Goal: Task Accomplishment & Management: Complete application form

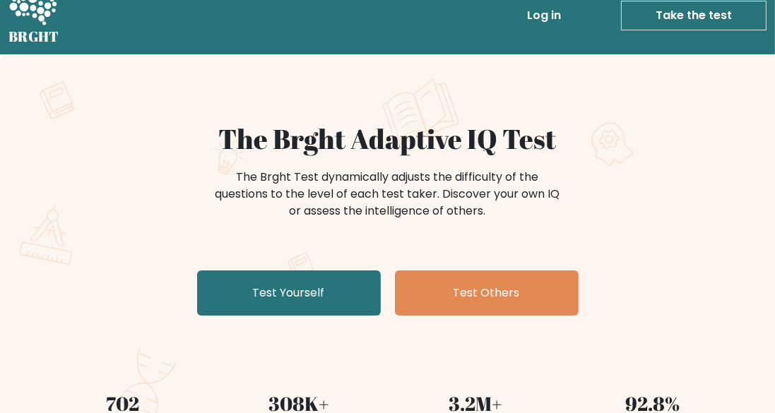
scroll to position [24, 0]
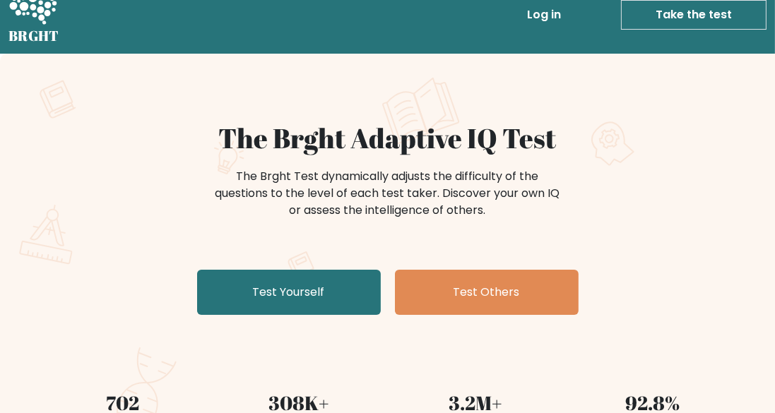
click at [326, 271] on link "Test Yourself" at bounding box center [289, 292] width 184 height 45
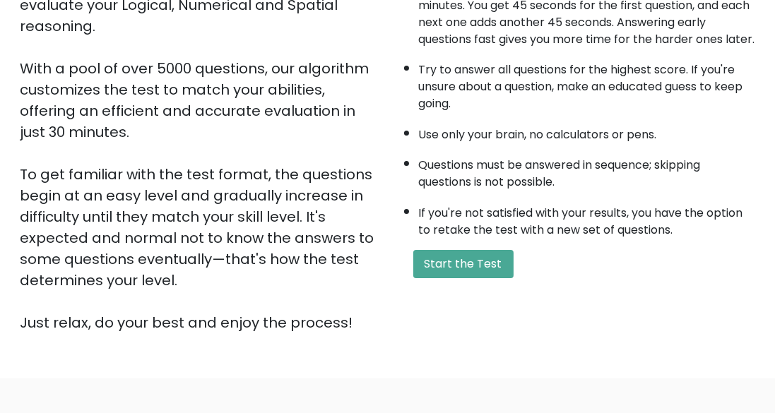
scroll to position [201, 0]
click at [472, 272] on button "Start the Test" at bounding box center [463, 263] width 100 height 28
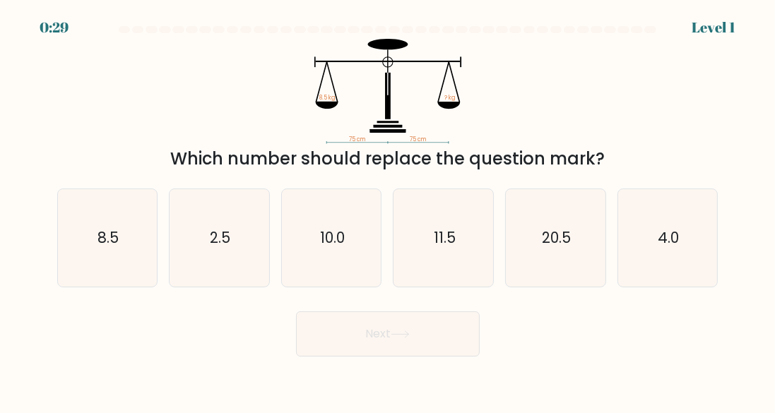
click at [111, 230] on icon "8.5" at bounding box center [108, 238] width 98 height 98
click at [388, 211] on input "a. 8.5" at bounding box center [388, 209] width 1 height 4
radio input "true"
click at [381, 348] on button "Next" at bounding box center [388, 334] width 184 height 45
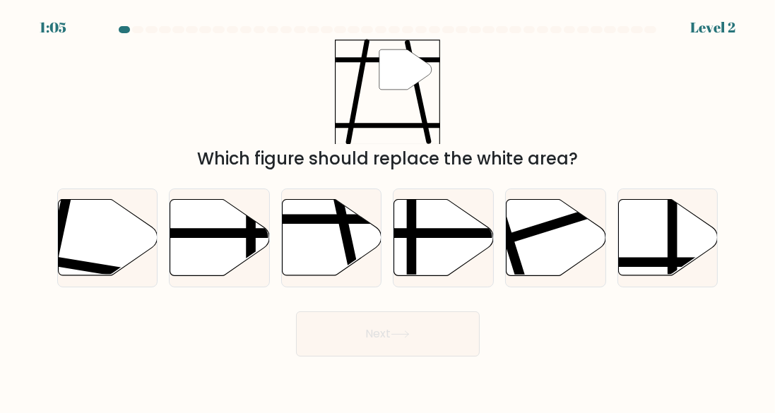
click at [346, 261] on line at bounding box center [356, 281] width 40 height 188
click at [388, 211] on input "c." at bounding box center [388, 209] width 1 height 4
radio input "true"
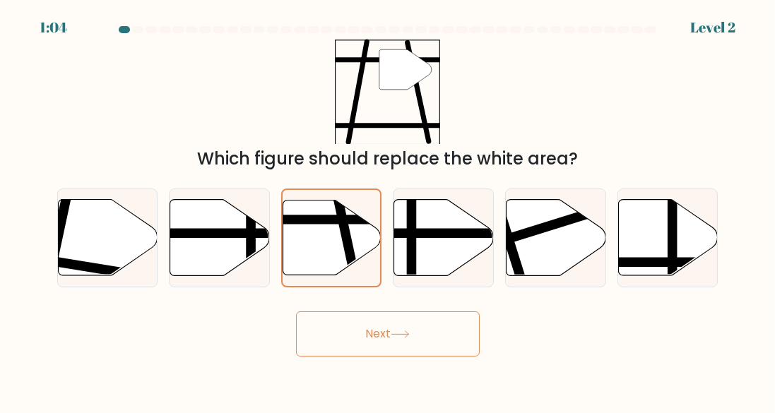
click at [343, 353] on button "Next" at bounding box center [388, 334] width 184 height 45
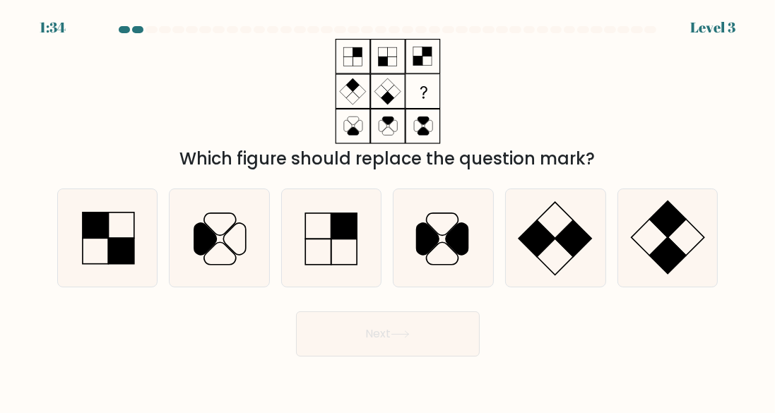
click at [549, 259] on icon at bounding box center [556, 238] width 98 height 98
click at [389, 211] on input "e." at bounding box center [388, 209] width 1 height 4
radio input "true"
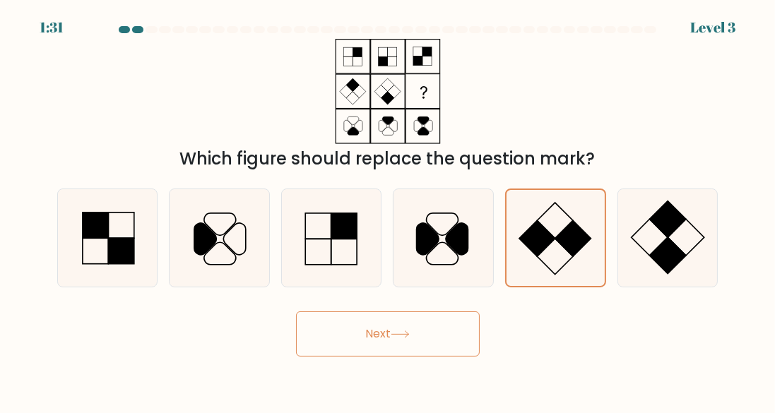
click at [665, 263] on rect at bounding box center [668, 255] width 36 height 36
click at [389, 211] on input "f." at bounding box center [388, 209] width 1 height 4
radio input "true"
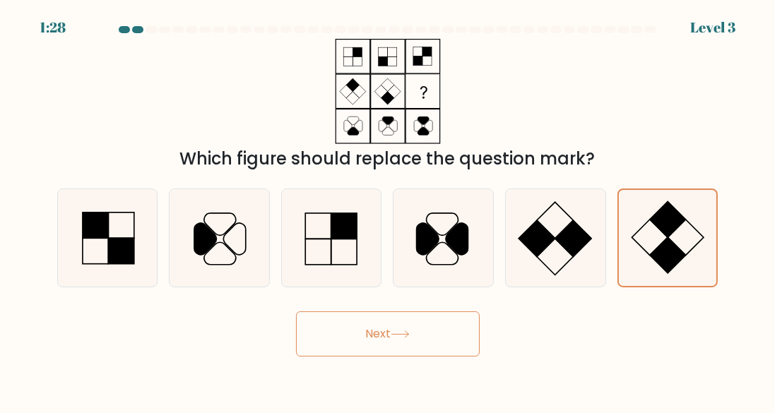
click at [453, 336] on button "Next" at bounding box center [388, 334] width 184 height 45
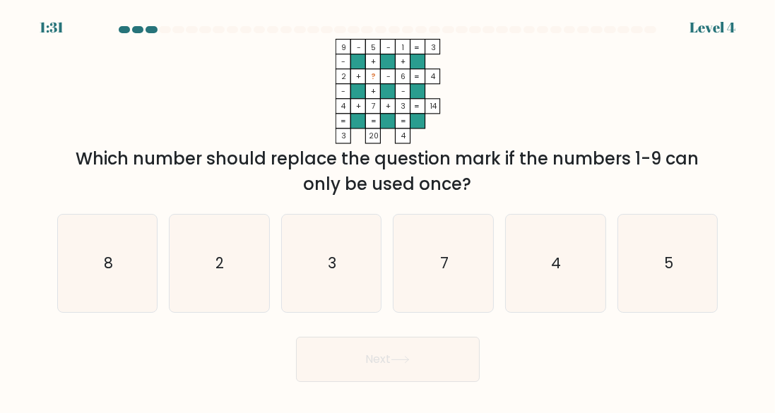
click at [119, 277] on icon "8" at bounding box center [108, 264] width 98 height 98
click at [388, 211] on input "a. 8" at bounding box center [388, 209] width 1 height 4
radio input "true"
click at [385, 379] on button "Next" at bounding box center [388, 359] width 184 height 45
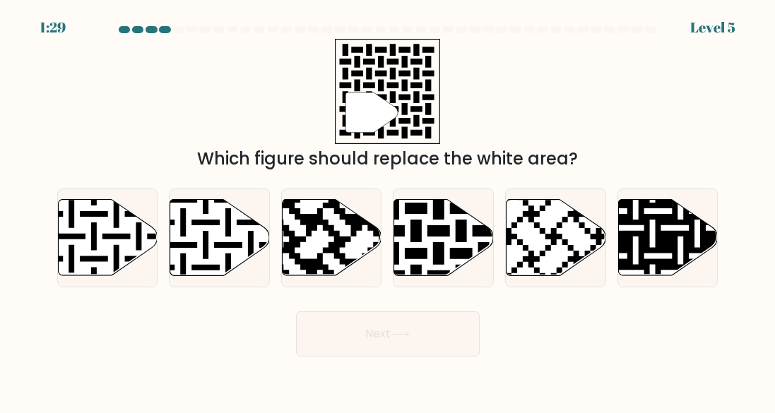
click at [380, 357] on button "Next" at bounding box center [388, 334] width 184 height 45
click at [432, 273] on icon at bounding box center [444, 237] width 100 height 76
click at [389, 211] on input "d." at bounding box center [388, 209] width 1 height 4
radio input "true"
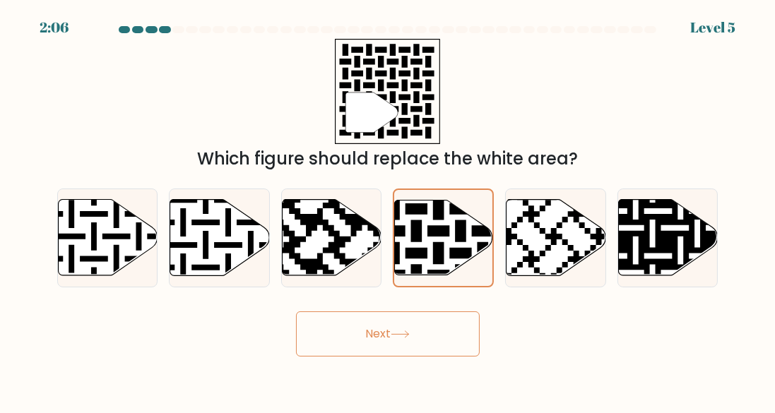
click at [383, 355] on button "Next" at bounding box center [388, 334] width 184 height 45
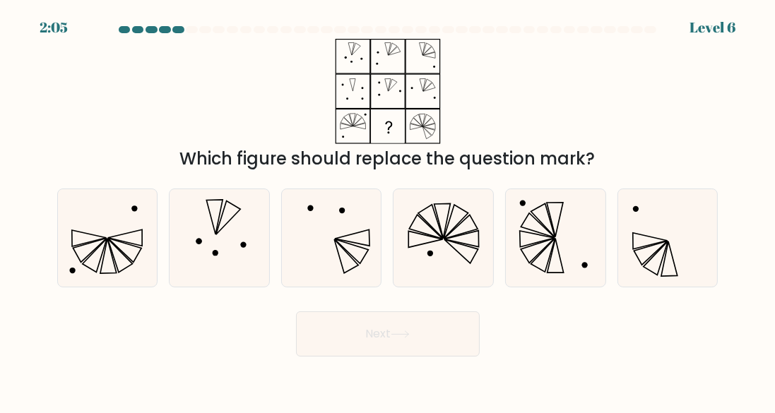
click at [371, 343] on button "Next" at bounding box center [388, 334] width 184 height 45
click at [454, 247] on icon at bounding box center [462, 238] width 34 height 16
click at [389, 211] on input "d." at bounding box center [388, 209] width 1 height 4
radio input "true"
click at [355, 346] on button "Next" at bounding box center [388, 334] width 184 height 45
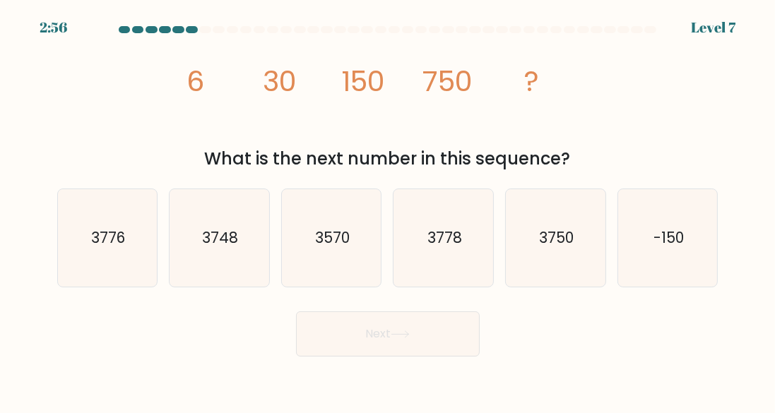
click at [548, 266] on icon "3750" at bounding box center [556, 238] width 98 height 98
click at [389, 211] on input "e. 3750" at bounding box center [388, 209] width 1 height 4
radio input "true"
click at [416, 348] on button "Next" at bounding box center [388, 334] width 184 height 45
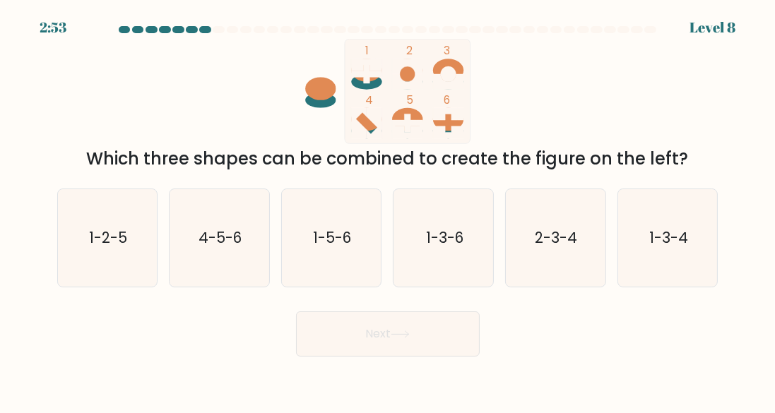
click at [347, 248] on text "1-5-6" at bounding box center [333, 238] width 38 height 20
click at [388, 211] on input "c. 1-5-6" at bounding box center [388, 209] width 1 height 4
radio input "true"
click at [345, 357] on button "Next" at bounding box center [388, 334] width 184 height 45
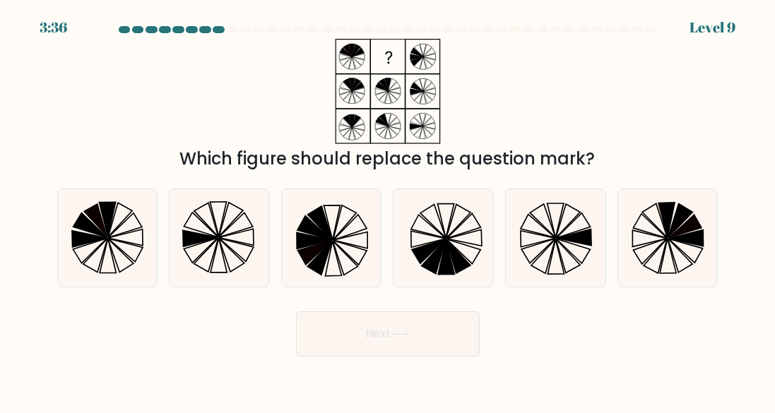
click at [352, 255] on icon at bounding box center [332, 238] width 98 height 98
click at [388, 211] on input "c." at bounding box center [388, 209] width 1 height 4
radio input "true"
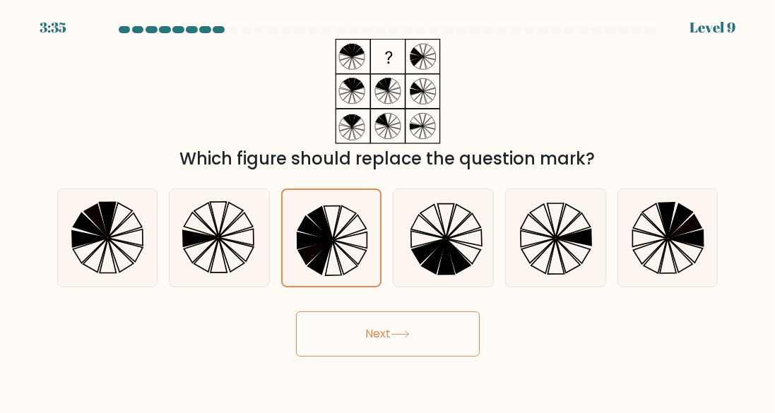
click at [363, 357] on button "Next" at bounding box center [388, 334] width 184 height 45
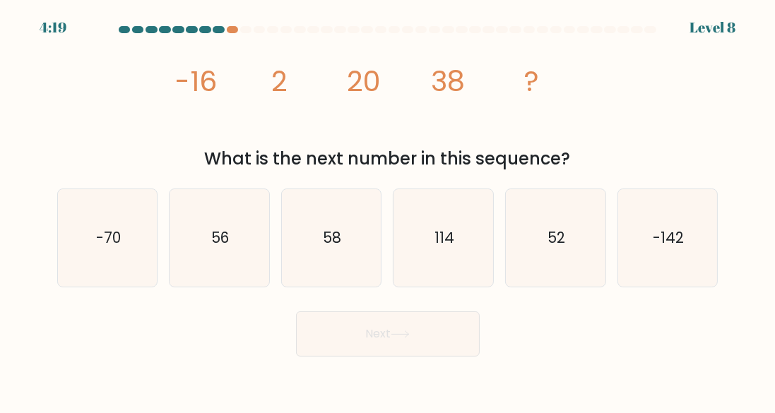
click at [468, 261] on icon "114" at bounding box center [444, 238] width 98 height 98
click at [389, 211] on input "d. 114" at bounding box center [388, 209] width 1 height 4
radio input "true"
click at [377, 352] on button "Next" at bounding box center [388, 334] width 184 height 45
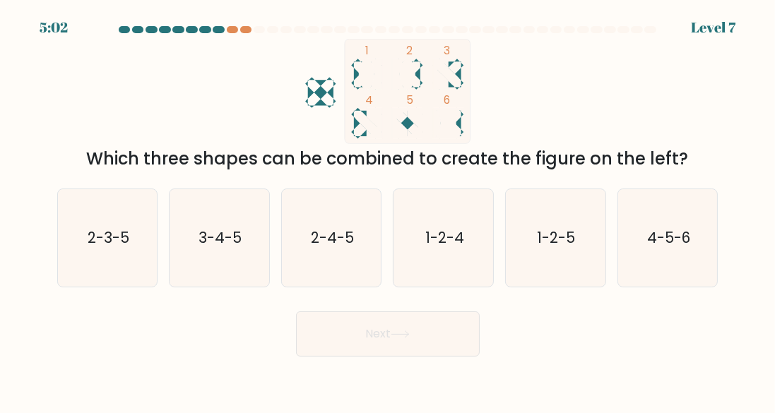
click at [207, 248] on text "3-4-5" at bounding box center [220, 238] width 43 height 20
click at [388, 211] on input "b. 3-4-5" at bounding box center [388, 209] width 1 height 4
radio input "true"
click at [373, 342] on button "Next" at bounding box center [388, 334] width 184 height 45
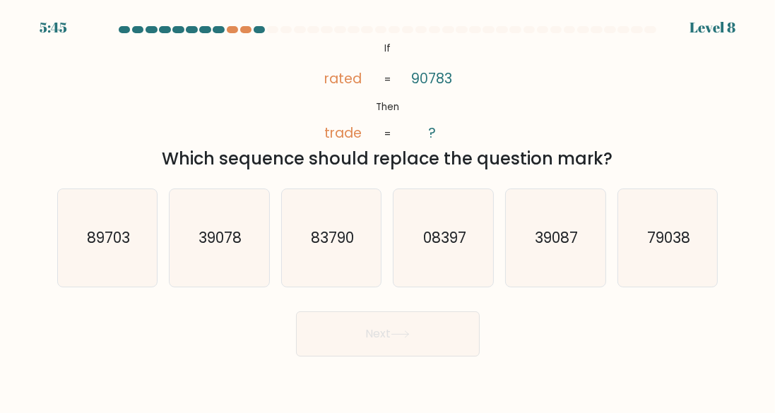
click at [590, 266] on icon "39087" at bounding box center [556, 238] width 98 height 98
click at [389, 211] on input "e. 39087" at bounding box center [388, 209] width 1 height 4
radio input "true"
click at [383, 342] on button "Next" at bounding box center [388, 334] width 184 height 45
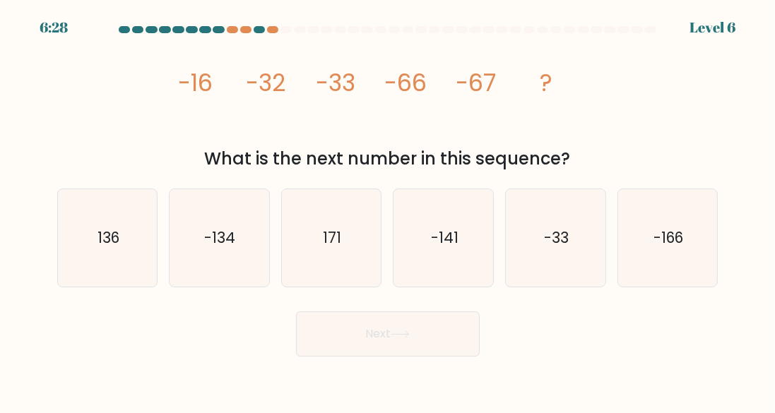
click at [112, 264] on icon "136" at bounding box center [108, 238] width 98 height 98
click at [388, 211] on input "a. 136" at bounding box center [388, 209] width 1 height 4
radio input "true"
click at [364, 348] on button "Next" at bounding box center [388, 334] width 184 height 45
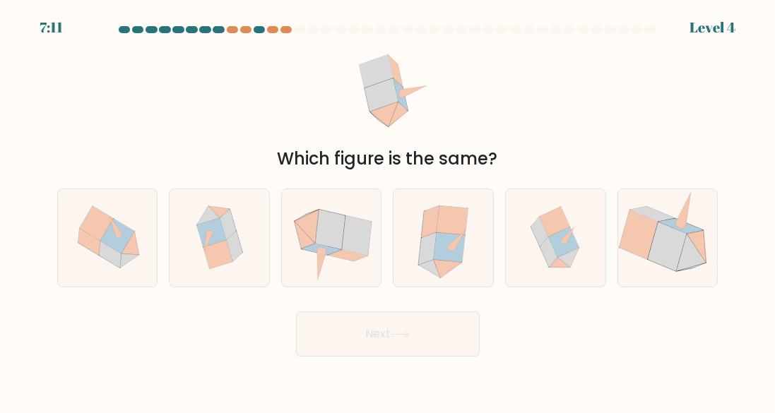
click at [323, 248] on icon at bounding box center [331, 230] width 30 height 40
click at [388, 211] on input "c." at bounding box center [388, 209] width 1 height 4
radio input "true"
click at [360, 336] on button "Next" at bounding box center [388, 334] width 184 height 45
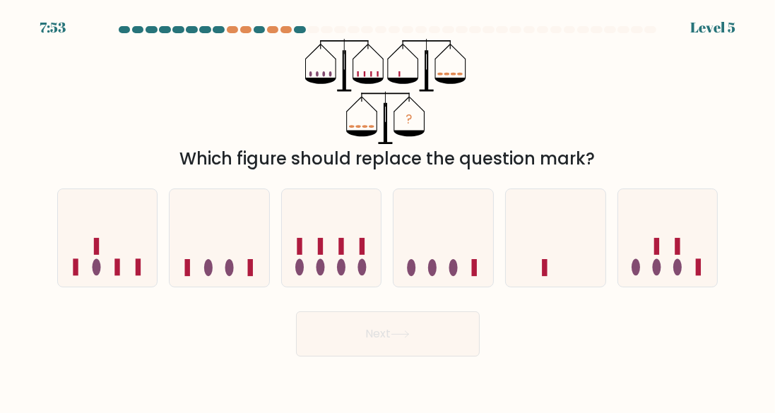
click at [446, 269] on icon at bounding box center [444, 237] width 100 height 83
click at [389, 211] on input "d." at bounding box center [388, 209] width 1 height 4
radio input "true"
click at [365, 349] on button "Next" at bounding box center [388, 334] width 184 height 45
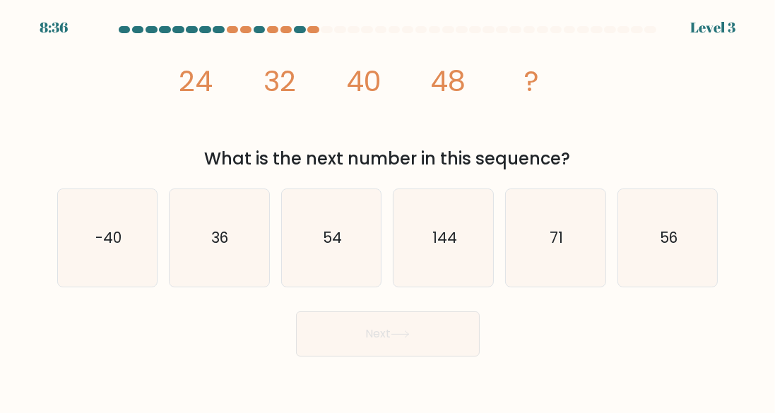
click at [232, 266] on icon "36" at bounding box center [219, 238] width 98 height 98
click at [388, 211] on input "b. 36" at bounding box center [388, 209] width 1 height 4
radio input "true"
click at [366, 357] on button "Next" at bounding box center [388, 334] width 184 height 45
click at [362, 346] on button "Next" at bounding box center [388, 334] width 184 height 45
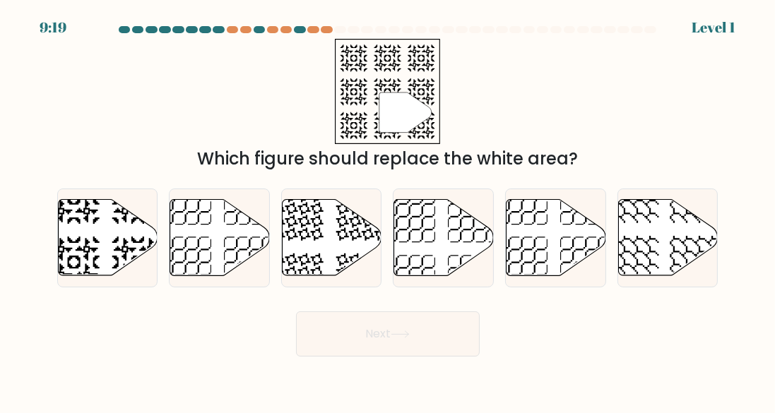
click at [558, 266] on icon at bounding box center [557, 237] width 100 height 76
click at [389, 211] on input "e." at bounding box center [388, 209] width 1 height 4
radio input "true"
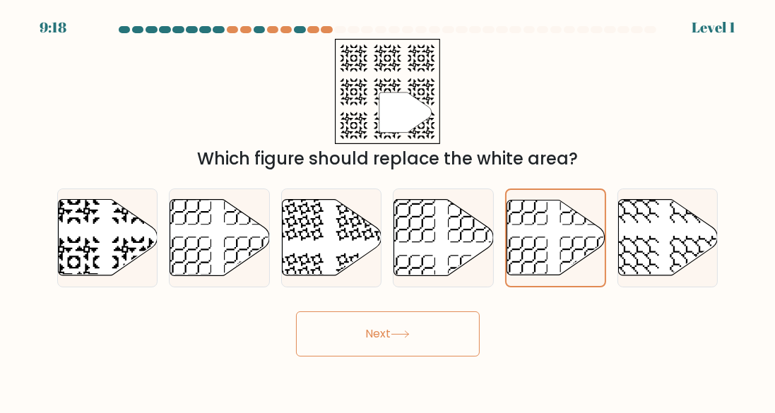
click at [377, 351] on button "Next" at bounding box center [388, 334] width 184 height 45
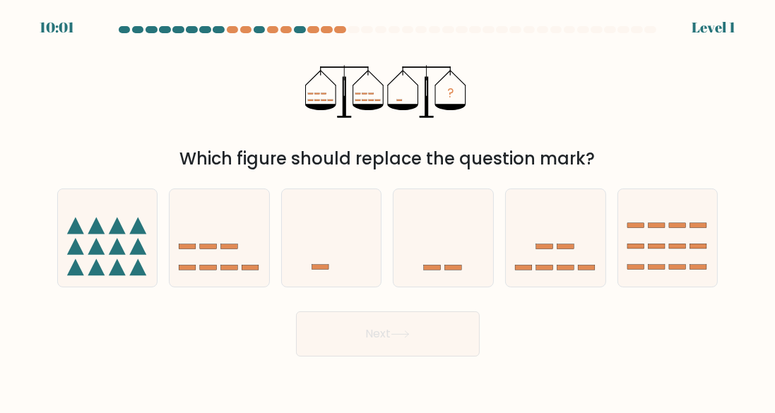
click at [346, 279] on icon at bounding box center [332, 237] width 100 height 83
click at [388, 211] on input "c." at bounding box center [388, 209] width 1 height 4
radio input "true"
click at [368, 343] on button "Next" at bounding box center [388, 334] width 184 height 45
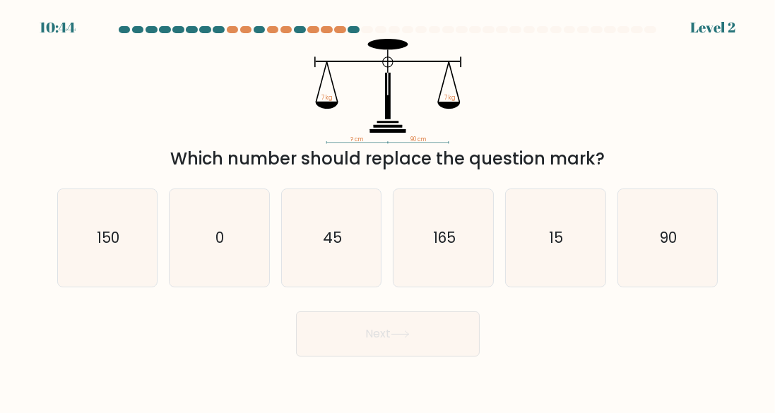
click at [657, 247] on icon "90" at bounding box center [668, 238] width 98 height 98
click at [389, 211] on input "f. 90" at bounding box center [388, 209] width 1 height 4
radio input "true"
click at [402, 354] on button "Next" at bounding box center [388, 334] width 184 height 45
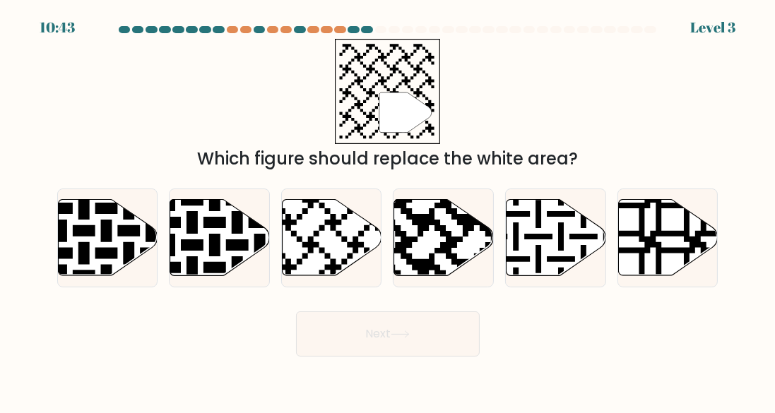
click at [388, 342] on button "Next" at bounding box center [388, 334] width 184 height 45
click at [442, 265] on icon at bounding box center [444, 237] width 100 height 76
click at [389, 211] on input "d." at bounding box center [388, 209] width 1 height 4
radio input "true"
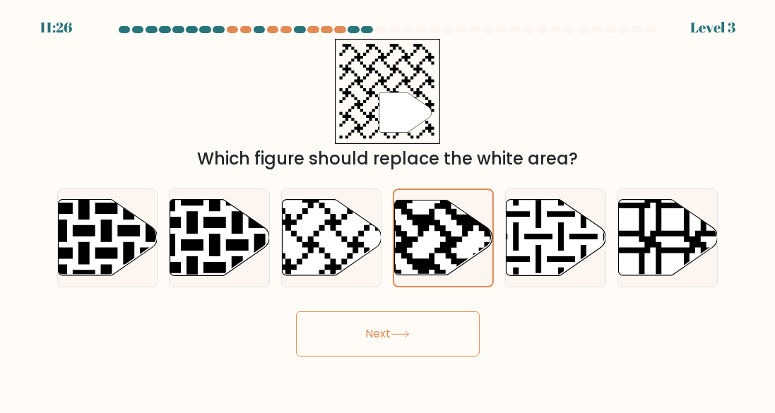
click at [389, 346] on button "Next" at bounding box center [388, 334] width 184 height 45
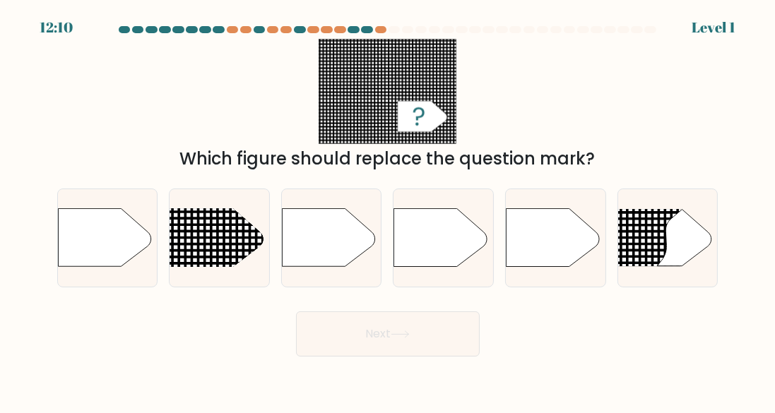
click at [329, 267] on icon at bounding box center [328, 238] width 93 height 58
click at [388, 211] on input "c." at bounding box center [388, 209] width 1 height 4
radio input "true"
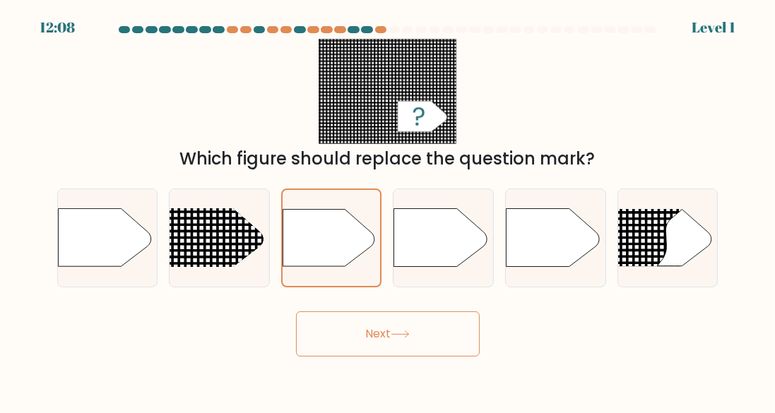
click at [332, 264] on icon at bounding box center [329, 237] width 92 height 57
click at [388, 211] on input "c." at bounding box center [388, 209] width 1 height 4
click at [176, 257] on line at bounding box center [151, 257] width 484 height 0
click at [388, 211] on input "b." at bounding box center [388, 209] width 1 height 4
radio input "true"
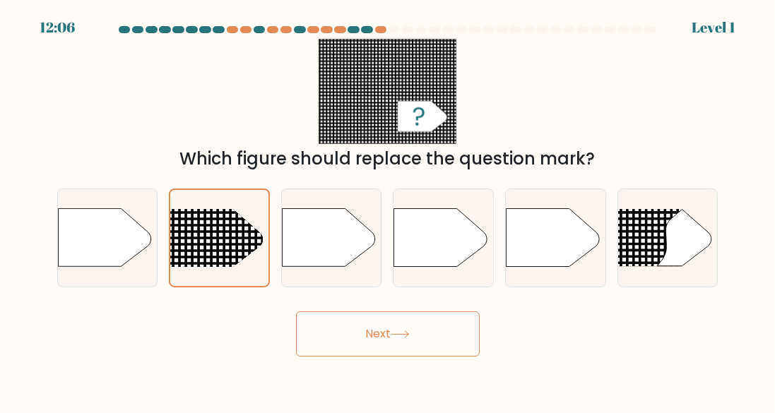
click at [396, 351] on button "Next" at bounding box center [388, 334] width 184 height 45
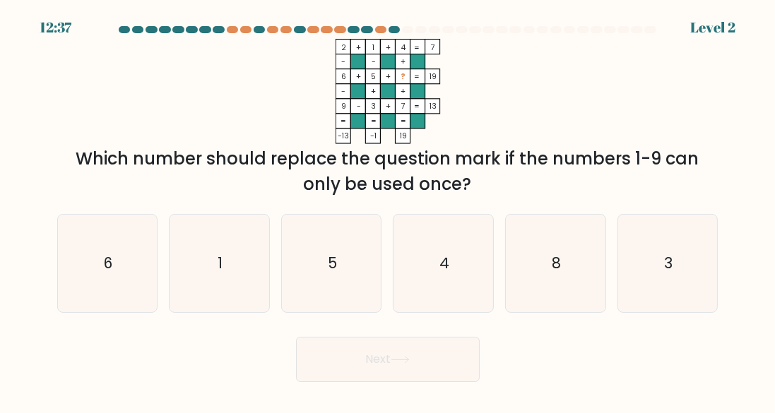
click at [570, 292] on icon "8" at bounding box center [556, 264] width 98 height 98
click at [389, 211] on input "e. 8" at bounding box center [388, 209] width 1 height 4
radio input "true"
click at [411, 365] on button "Next" at bounding box center [388, 359] width 184 height 45
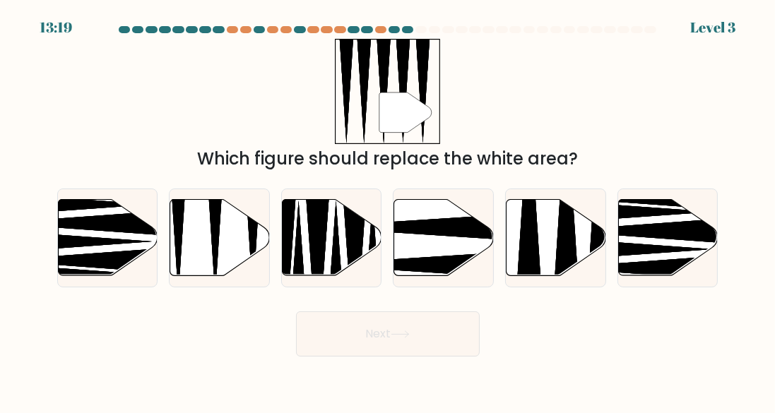
click at [241, 250] on icon at bounding box center [220, 237] width 100 height 76
click at [388, 211] on input "b." at bounding box center [388, 209] width 1 height 4
radio input "true"
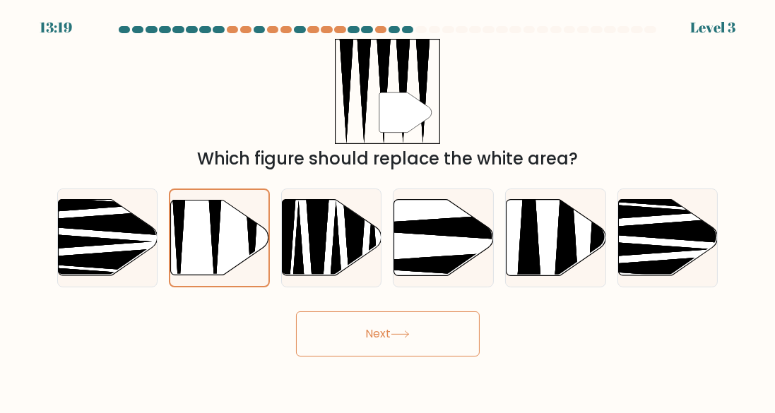
click at [377, 357] on button "Next" at bounding box center [388, 334] width 184 height 45
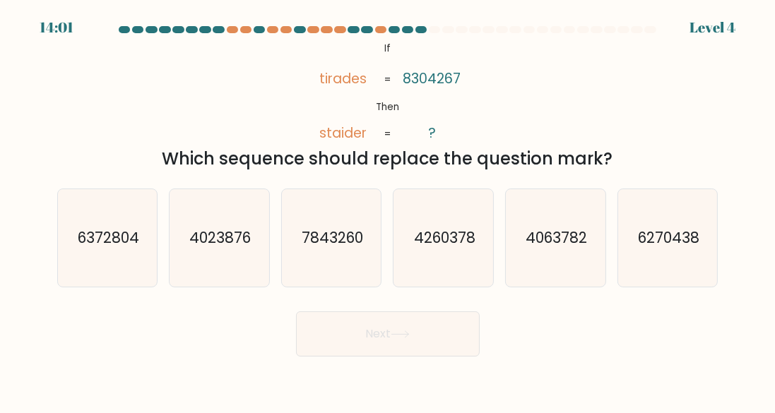
click at [471, 266] on icon "4260378" at bounding box center [444, 238] width 98 height 98
click at [389, 211] on input "d. 4260378" at bounding box center [388, 209] width 1 height 4
radio input "true"
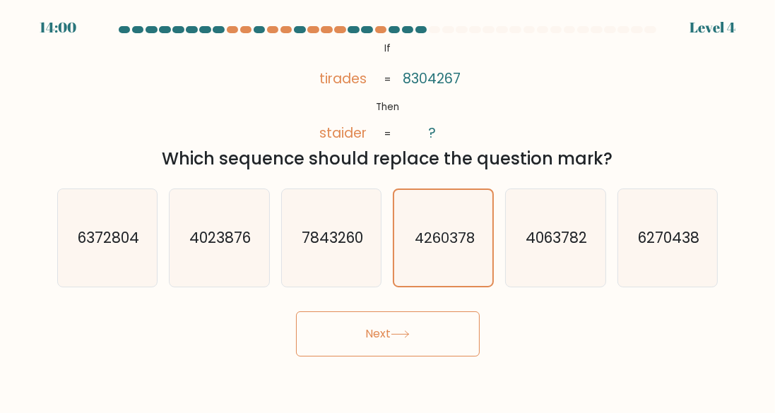
click at [398, 351] on button "Next" at bounding box center [388, 334] width 184 height 45
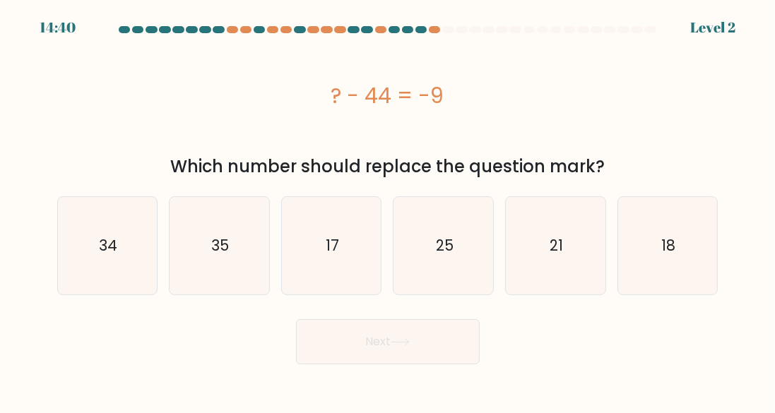
click at [227, 247] on text "35" at bounding box center [220, 245] width 18 height 20
click at [388, 211] on input "b. 35" at bounding box center [388, 209] width 1 height 4
radio input "true"
click at [357, 338] on button "Next" at bounding box center [388, 341] width 184 height 45
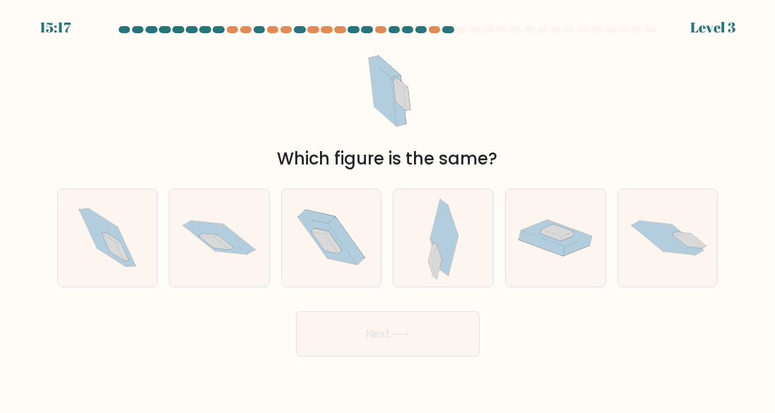
click at [637, 271] on icon at bounding box center [668, 238] width 100 height 66
click at [389, 211] on input "f." at bounding box center [388, 209] width 1 height 4
radio input "true"
click at [382, 353] on button "Next" at bounding box center [388, 334] width 184 height 45
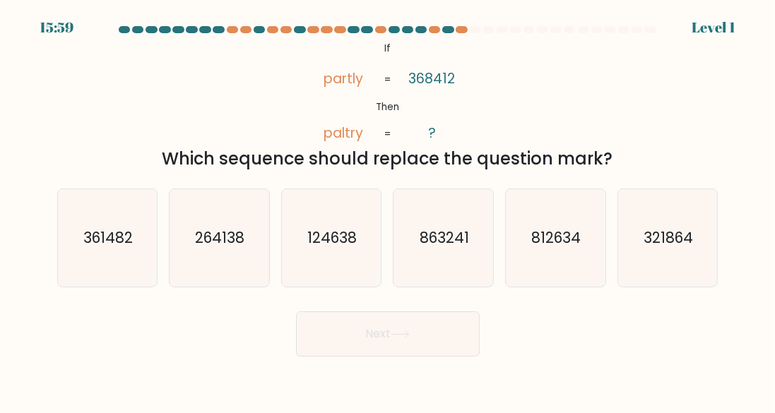
click at [346, 265] on icon "124638" at bounding box center [332, 238] width 98 height 98
click at [388, 211] on input "c. 124638" at bounding box center [388, 209] width 1 height 4
radio input "true"
click at [357, 342] on button "Next" at bounding box center [388, 334] width 184 height 45
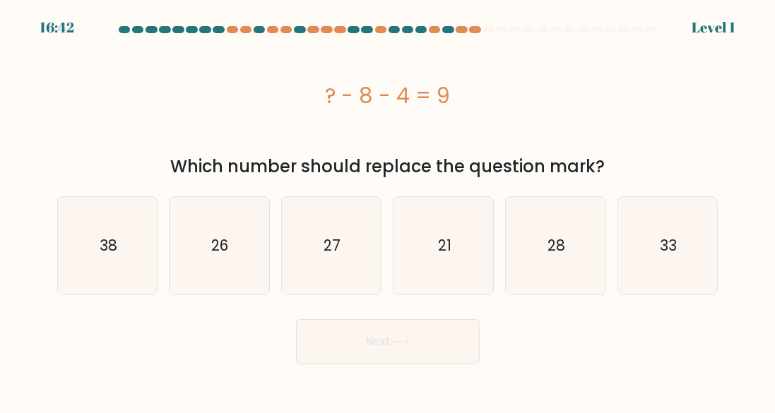
click at [322, 259] on icon "27" at bounding box center [332, 246] width 98 height 98
click at [388, 211] on input "c. 27" at bounding box center [388, 209] width 1 height 4
radio input "true"
click at [314, 266] on icon "27" at bounding box center [331, 246] width 96 height 96
click at [388, 211] on input "c. 27" at bounding box center [388, 209] width 1 height 4
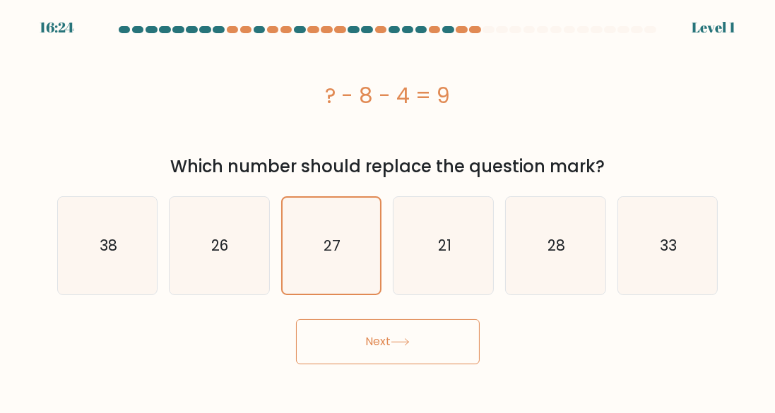
click at [424, 357] on button "Next" at bounding box center [388, 341] width 184 height 45
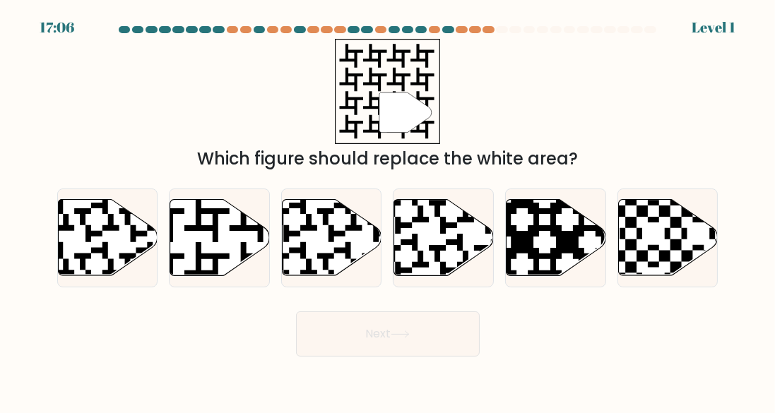
click at [223, 246] on icon at bounding box center [220, 237] width 100 height 76
click at [388, 211] on input "b." at bounding box center [388, 209] width 1 height 4
radio input "true"
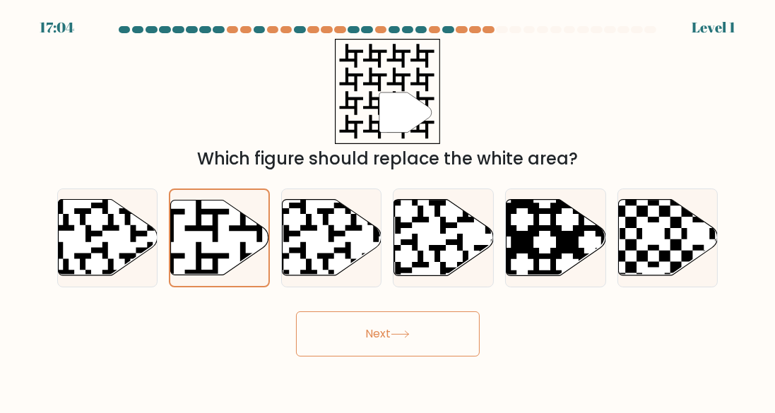
click at [341, 348] on button "Next" at bounding box center [388, 334] width 184 height 45
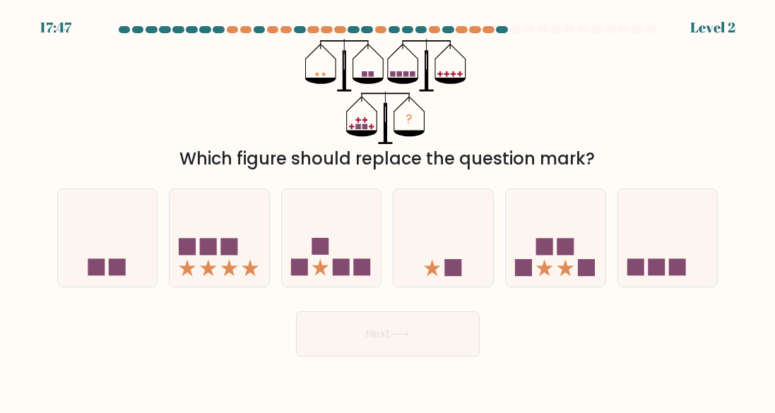
click at [468, 257] on icon at bounding box center [444, 237] width 100 height 83
click at [389, 211] on input "d." at bounding box center [388, 209] width 1 height 4
radio input "true"
click at [231, 247] on icon at bounding box center [220, 237] width 100 height 83
click at [388, 211] on input "b." at bounding box center [388, 209] width 1 height 4
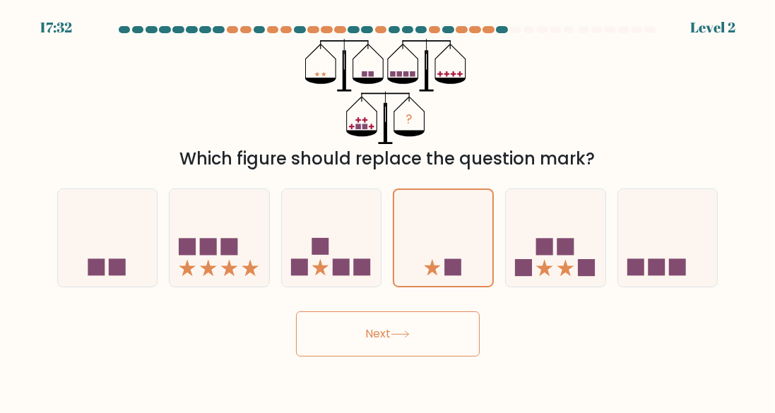
radio input "true"
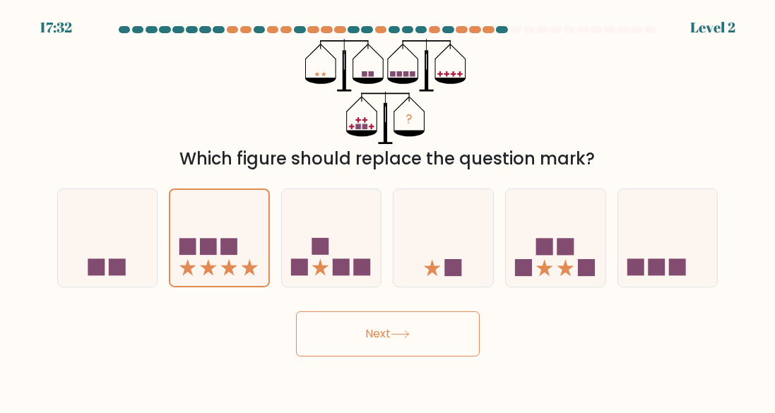
click at [355, 348] on button "Next" at bounding box center [388, 334] width 184 height 45
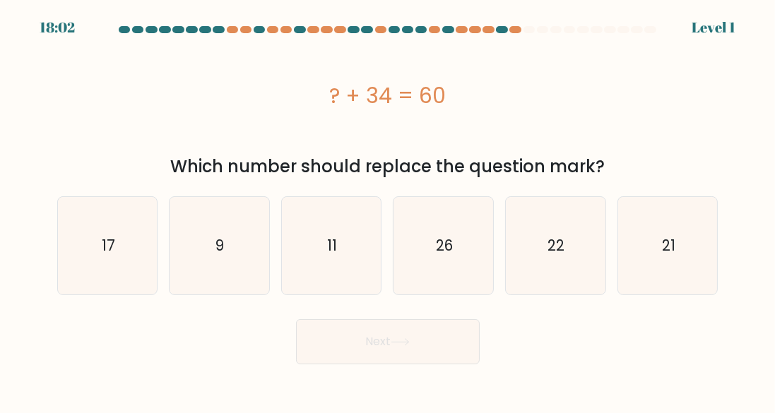
click at [455, 270] on icon "26" at bounding box center [444, 246] width 98 height 98
click at [389, 211] on input "d. 26" at bounding box center [388, 209] width 1 height 4
radio input "true"
click at [405, 352] on button "Next" at bounding box center [388, 341] width 184 height 45
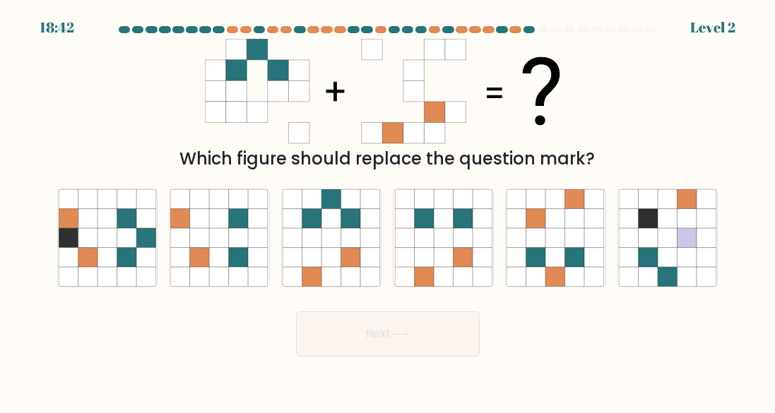
click at [460, 267] on icon at bounding box center [463, 257] width 19 height 19
click at [389, 211] on input "d." at bounding box center [388, 209] width 1 height 4
radio input "true"
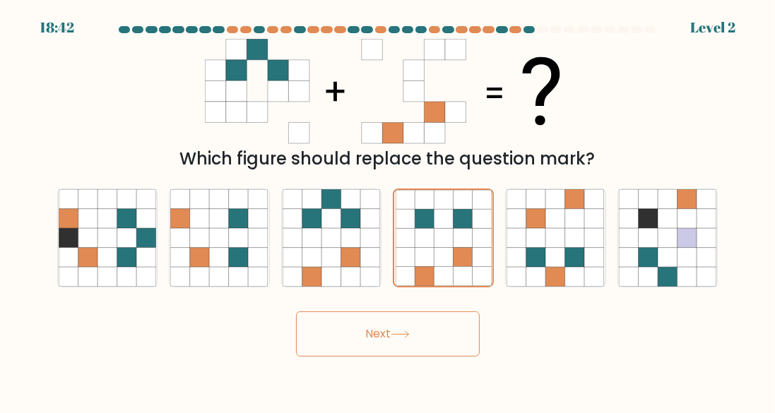
click at [383, 348] on button "Next" at bounding box center [388, 334] width 184 height 45
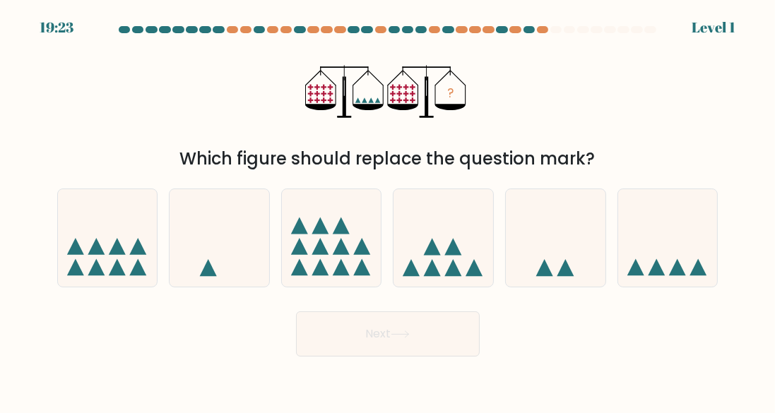
click at [354, 279] on icon at bounding box center [332, 237] width 100 height 83
click at [388, 211] on input "c." at bounding box center [388, 209] width 1 height 4
radio input "true"
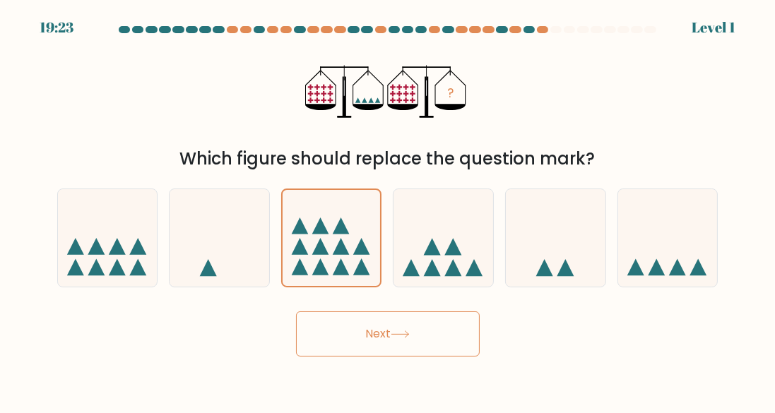
click at [374, 335] on button "Next" at bounding box center [388, 334] width 184 height 45
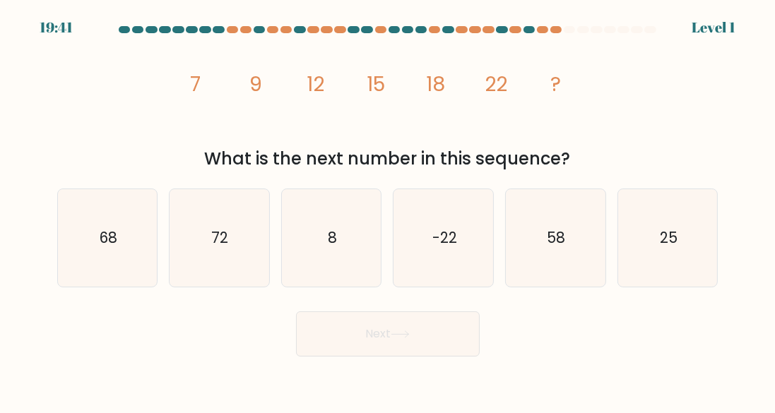
click at [665, 273] on icon "25" at bounding box center [668, 238] width 98 height 98
click at [389, 211] on input "f. 25" at bounding box center [388, 209] width 1 height 4
radio input "true"
click at [404, 351] on button "Next" at bounding box center [388, 334] width 184 height 45
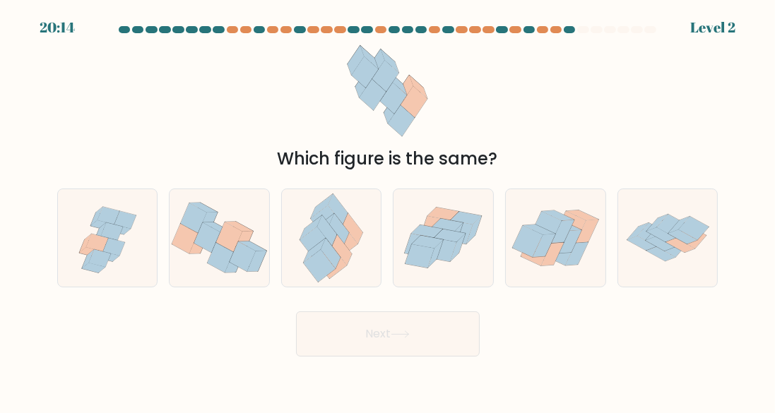
click at [452, 242] on icon at bounding box center [450, 236] width 31 height 13
click at [389, 211] on input "d." at bounding box center [388, 209] width 1 height 4
radio input "true"
click at [343, 346] on button "Next" at bounding box center [388, 334] width 184 height 45
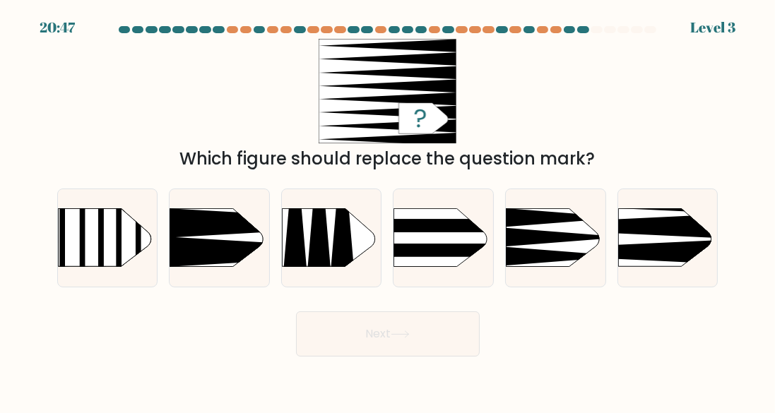
click at [637, 249] on rect at bounding box center [597, 186] width 259 height 197
click at [389, 211] on input "f." at bounding box center [388, 209] width 1 height 4
radio input "true"
click at [370, 354] on button "Next" at bounding box center [388, 334] width 184 height 45
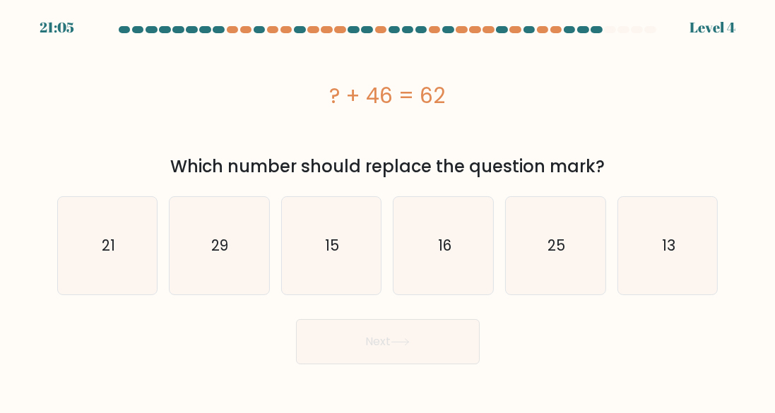
click at [457, 237] on icon "16" at bounding box center [444, 246] width 98 height 98
click at [389, 211] on input "d. 16" at bounding box center [388, 209] width 1 height 4
radio input "true"
click at [393, 355] on button "Next" at bounding box center [388, 341] width 184 height 45
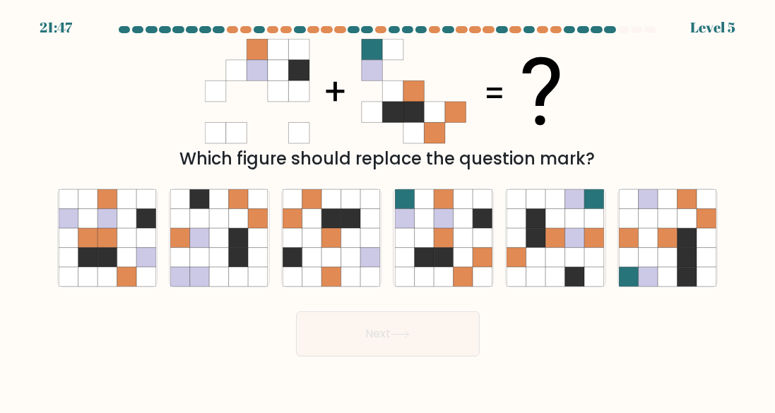
click at [557, 266] on icon at bounding box center [555, 257] width 19 height 19
click at [389, 211] on input "e." at bounding box center [388, 209] width 1 height 4
radio input "true"
click at [412, 356] on button "Next" at bounding box center [388, 334] width 184 height 45
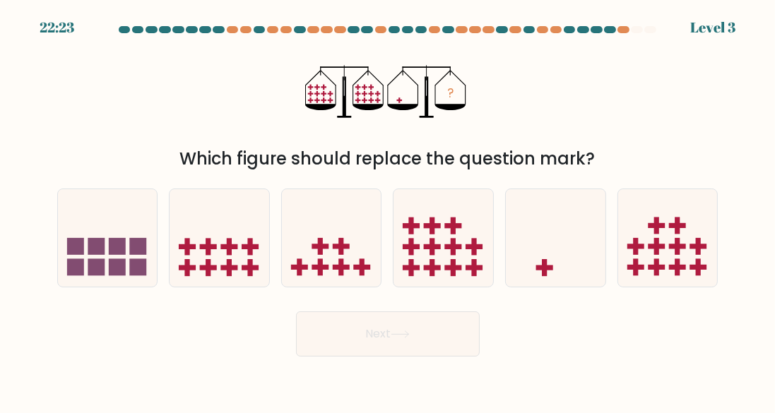
click at [668, 265] on icon at bounding box center [668, 237] width 100 height 83
click at [389, 211] on input "f." at bounding box center [388, 209] width 1 height 4
radio input "true"
click at [372, 357] on button "Next" at bounding box center [388, 334] width 184 height 45
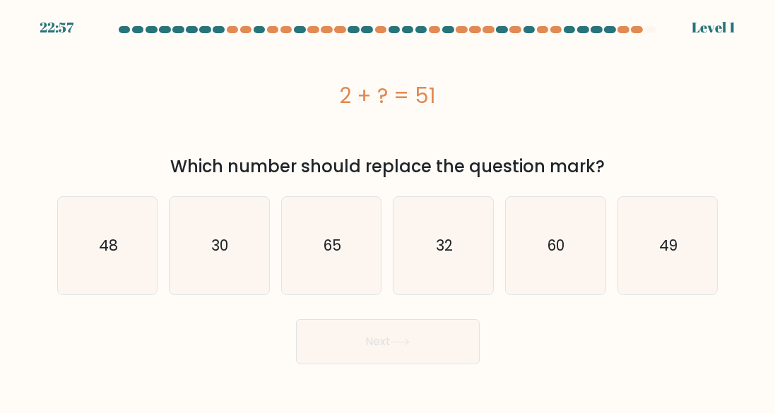
click at [669, 247] on text "49" at bounding box center [668, 245] width 18 height 20
click at [389, 211] on input "f. 49" at bounding box center [388, 209] width 1 height 4
radio input "true"
click at [423, 334] on button "Next" at bounding box center [388, 341] width 184 height 45
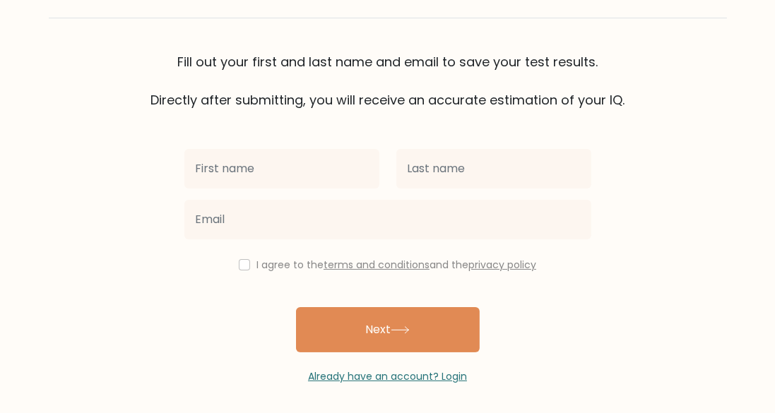
scroll to position [81, 0]
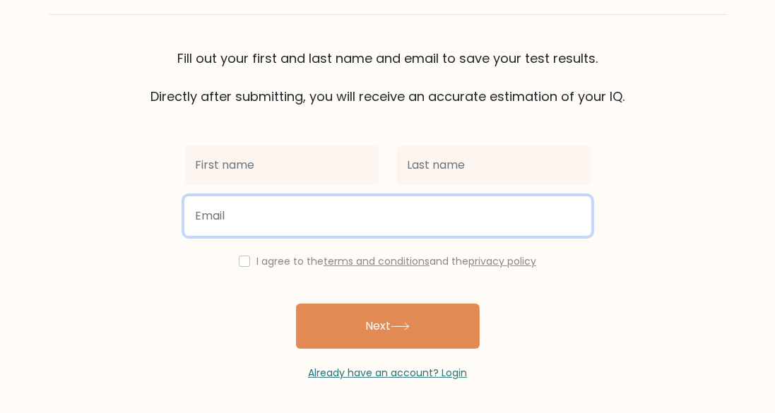
click at [408, 221] on input "email" at bounding box center [387, 216] width 407 height 40
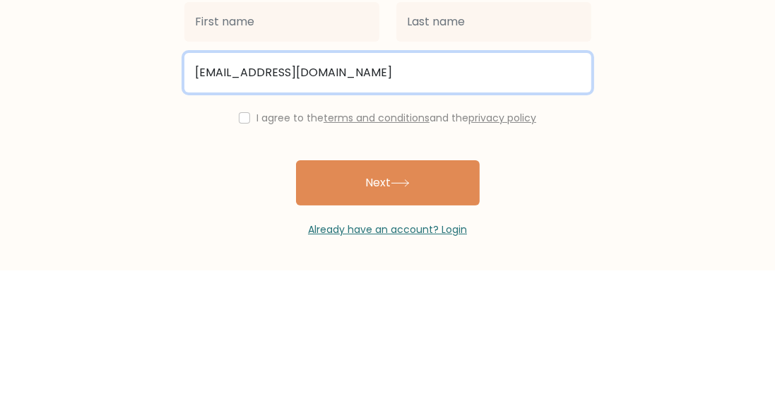
type input "abrahamsarakayappurathu@gmail.com"
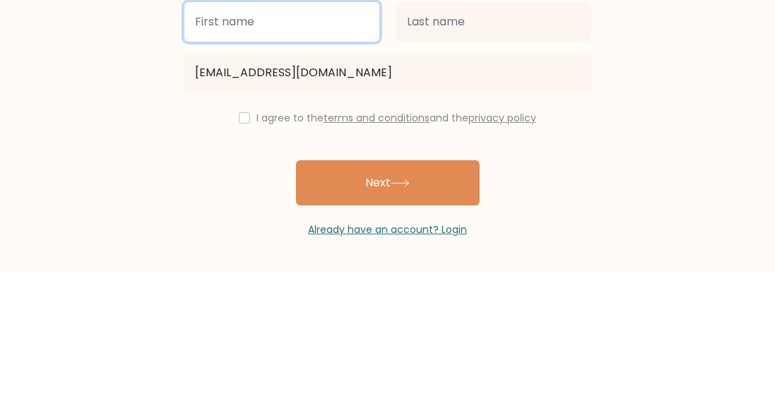
click at [297, 164] on input "text" at bounding box center [281, 166] width 195 height 40
type input "Z"
type input "Salish"
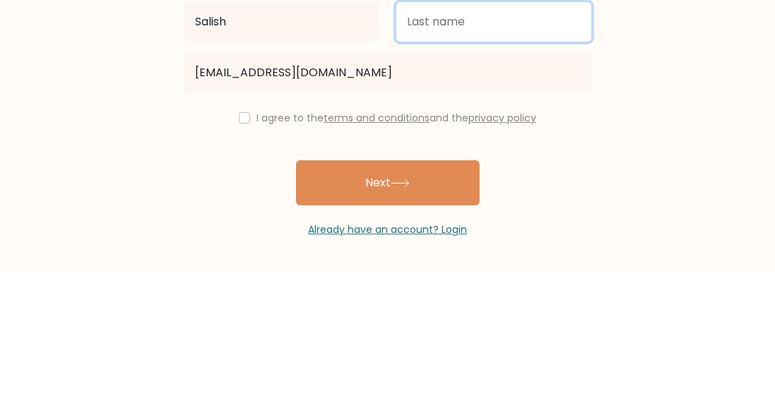
click at [438, 164] on input "text" at bounding box center [493, 166] width 195 height 40
type input "Matter"
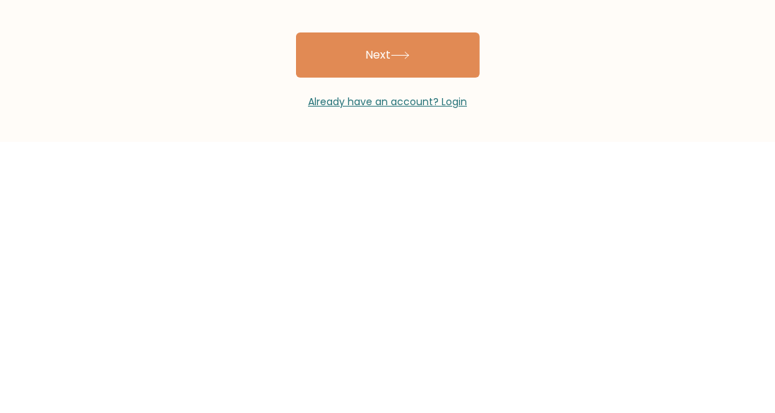
click at [433, 326] on button "Next" at bounding box center [388, 326] width 184 height 45
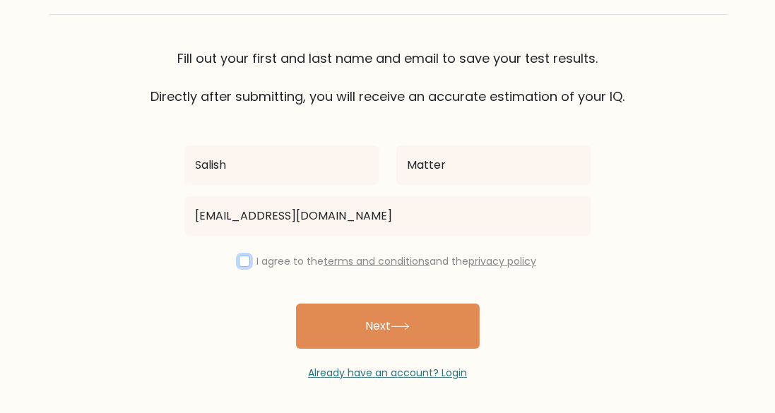
click at [239, 260] on input "checkbox" at bounding box center [244, 261] width 11 height 11
checkbox input "true"
click at [384, 323] on button "Next" at bounding box center [388, 326] width 184 height 45
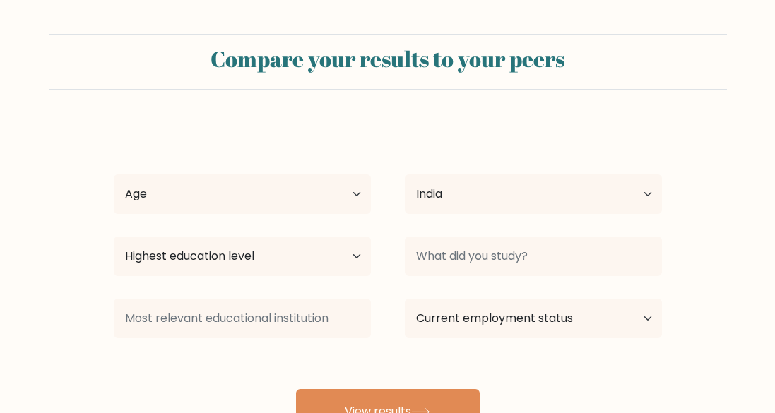
select select "IN"
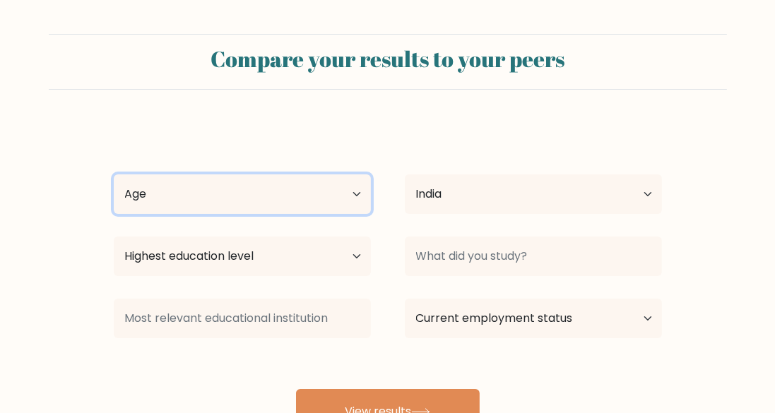
click at [356, 176] on select "Age Under 18 years old 18-24 years old 25-34 years old 35-44 years old 45-54 ye…" at bounding box center [242, 195] width 257 height 40
select select "min_18"
click at [114, 175] on select "Age Under 18 years old 18-24 years old 25-34 years old 35-44 years old 45-54 ye…" at bounding box center [242, 195] width 257 height 40
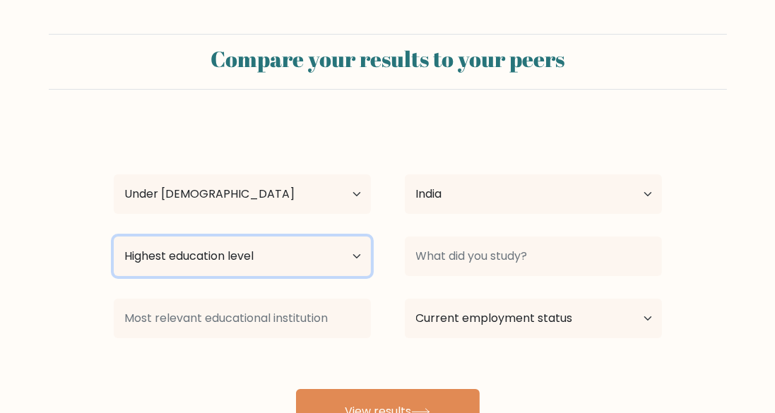
click at [337, 272] on select "Highest education level No schooling Primary Lower Secondary Upper Secondary Oc…" at bounding box center [242, 257] width 257 height 40
click at [114, 237] on select "Highest education level No schooling Primary Lower Secondary Upper Secondary Oc…" at bounding box center [242, 257] width 257 height 40
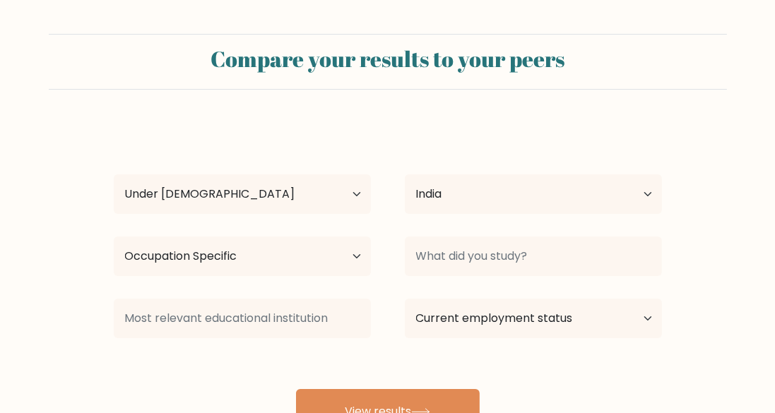
click at [288, 163] on div "Salish Matter Age Under 18 years old 18-24 years old 25-34 years old 35-44 year…" at bounding box center [387, 279] width 565 height 311
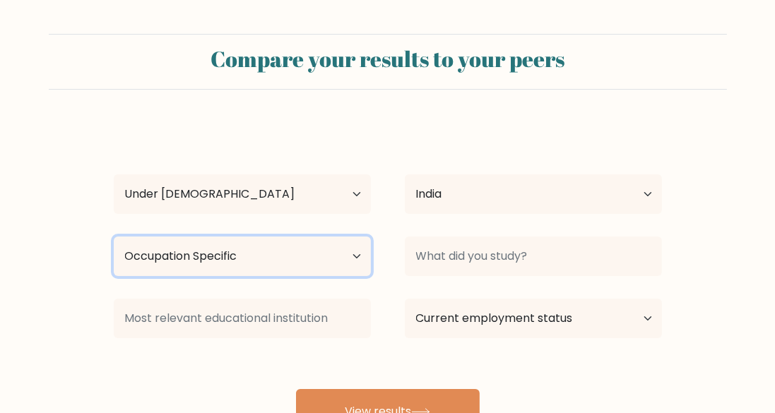
click at [346, 252] on select "Highest education level No schooling Primary Lower Secondary Upper Secondary Oc…" at bounding box center [242, 257] width 257 height 40
select select "lower_secondary"
click at [114, 237] on select "Highest education level No schooling Primary Lower Secondary Upper Secondary Oc…" at bounding box center [242, 257] width 257 height 40
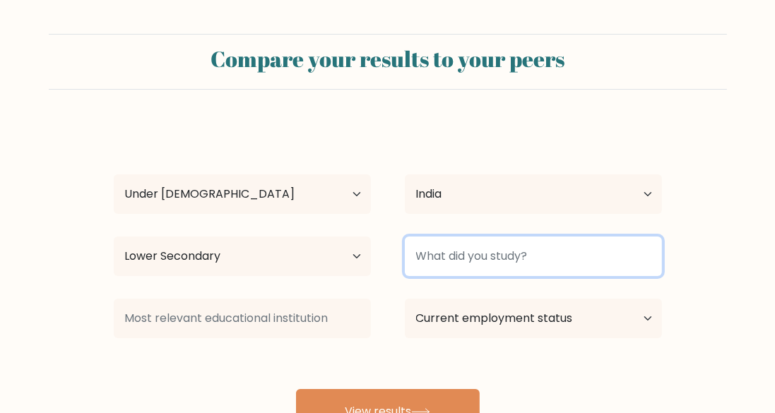
click at [602, 261] on input at bounding box center [533, 257] width 257 height 40
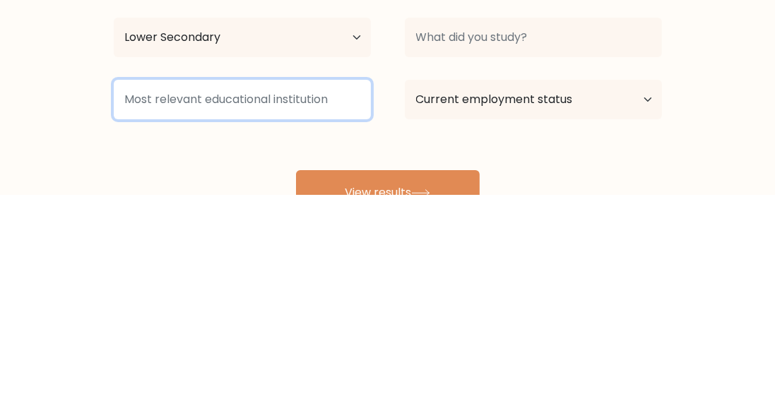
click at [346, 312] on input at bounding box center [242, 319] width 257 height 40
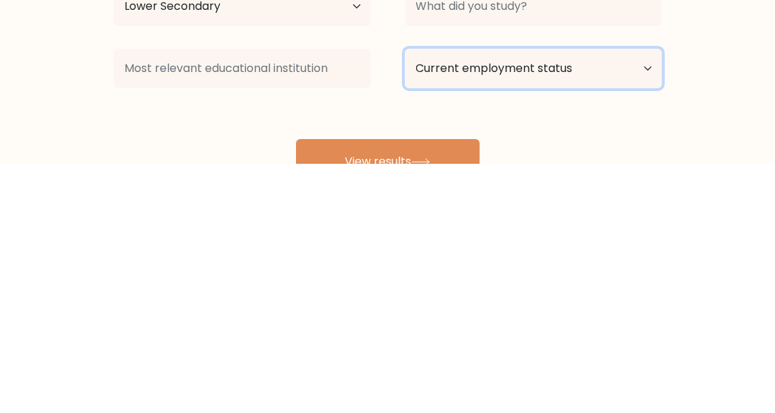
click at [626, 323] on select "Current employment status Employed Student Retired Other / prefer not to answer" at bounding box center [533, 319] width 257 height 40
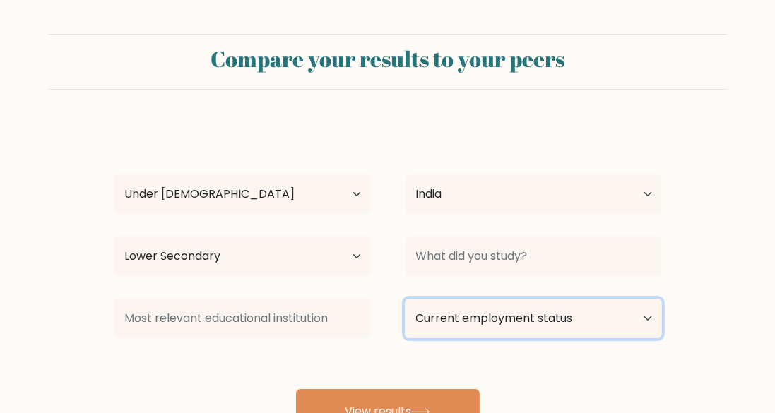
select select "student"
click at [405, 299] on select "Current employment status Employed Student Retired Other / prefer not to answer" at bounding box center [533, 319] width 257 height 40
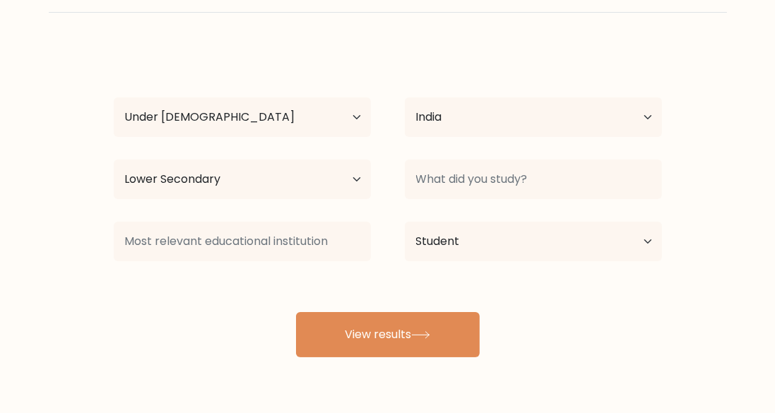
click at [416, 325] on button "View results" at bounding box center [388, 334] width 184 height 45
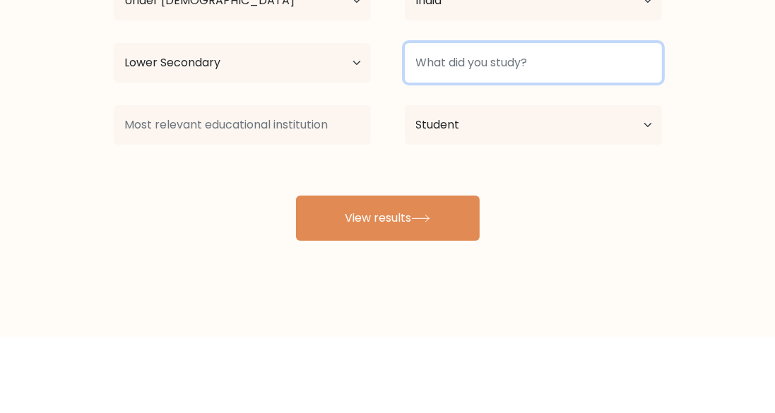
scroll to position [117, 0]
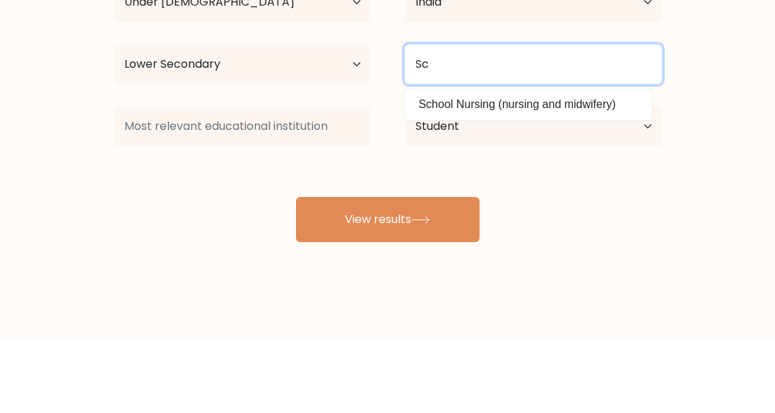
type input "S"
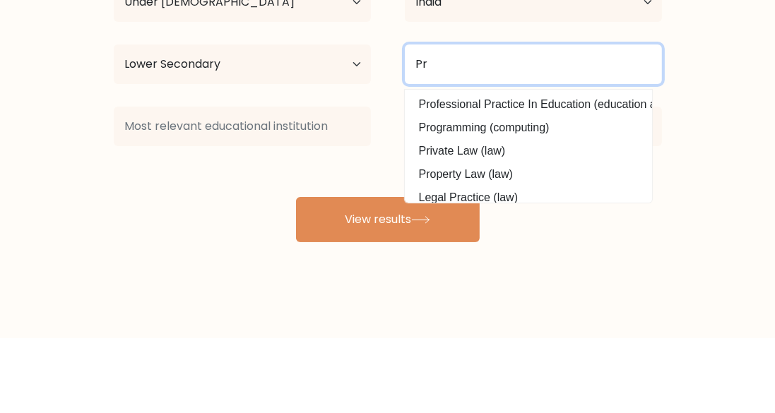
type input "P"
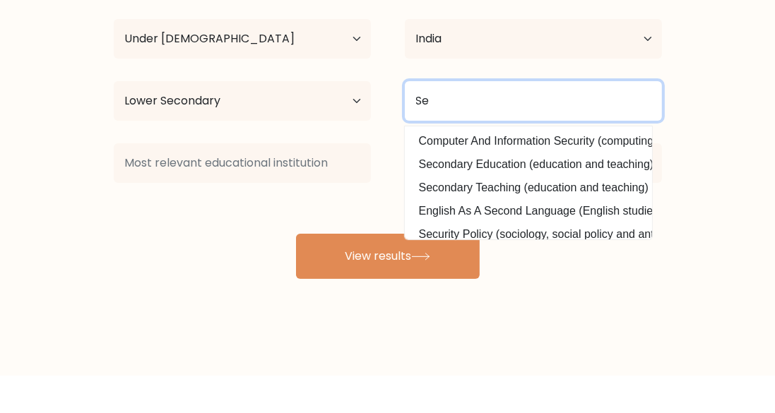
type input "S"
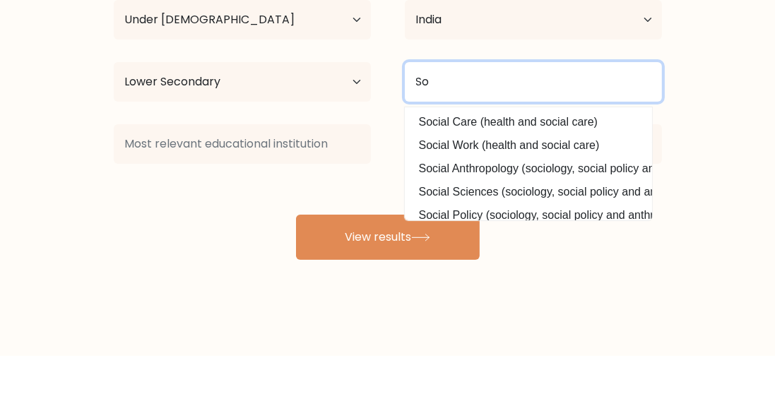
type input "S"
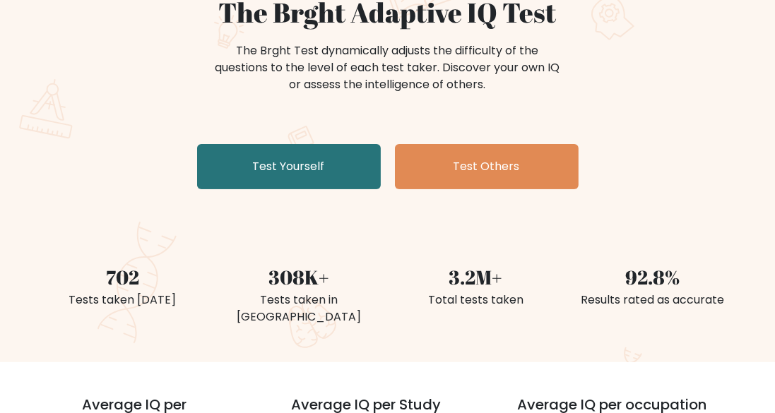
scroll to position [148, 0]
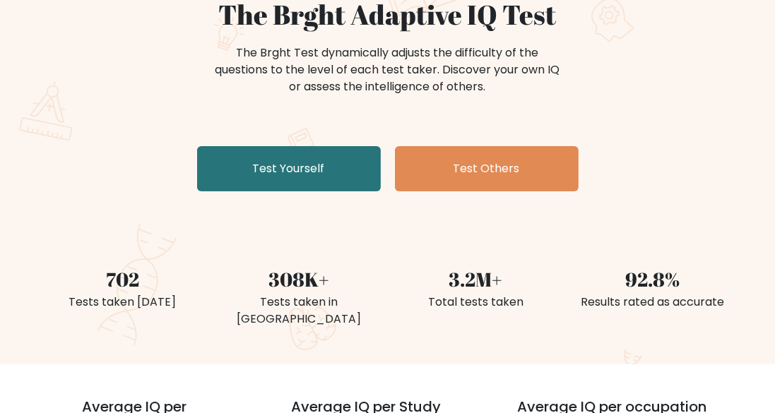
click at [276, 190] on link "Test Yourself" at bounding box center [289, 168] width 184 height 45
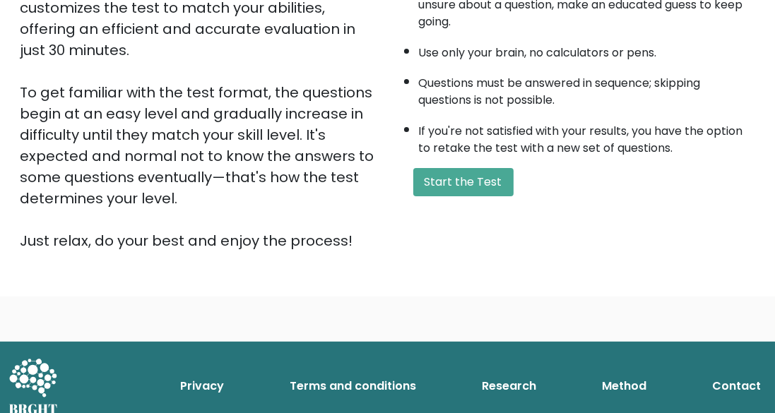
scroll to position [281, 0]
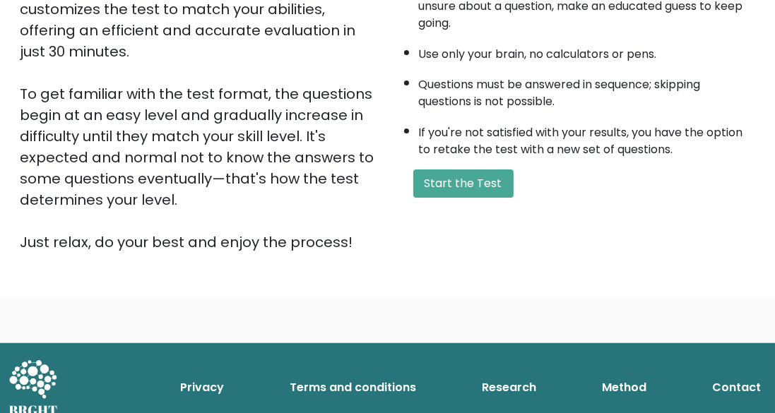
click at [473, 191] on button "Start the Test" at bounding box center [463, 184] width 100 height 28
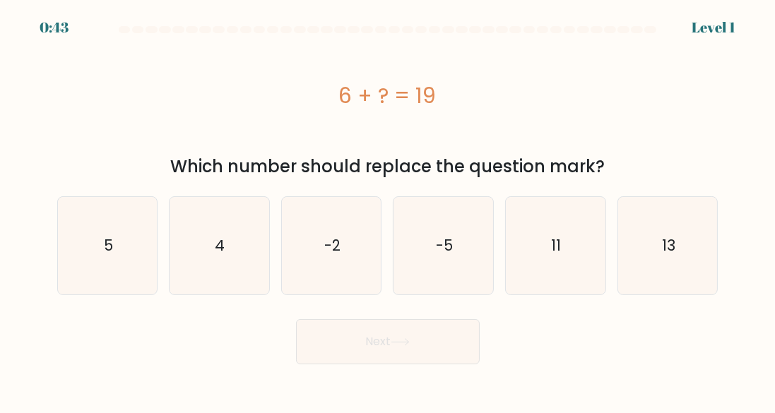
scroll to position [23, 0]
click at [668, 235] on text "13" at bounding box center [668, 245] width 13 height 20
click at [389, 211] on input "f. 13" at bounding box center [388, 209] width 1 height 4
radio input "true"
click at [445, 319] on button "Next" at bounding box center [388, 341] width 184 height 45
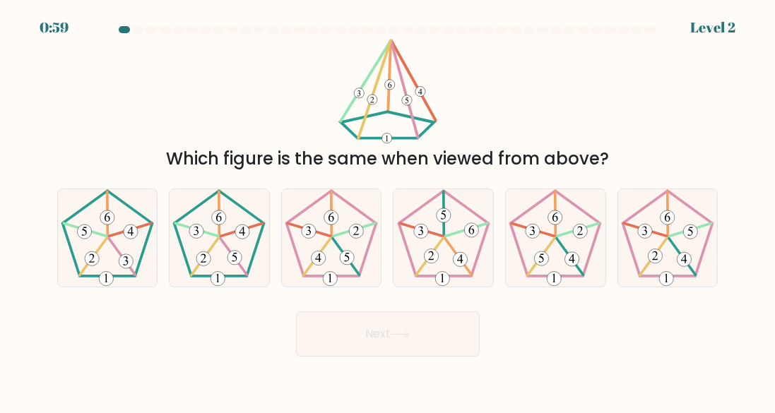
click at [220, 271] on 150 at bounding box center [218, 278] width 14 height 14
click at [388, 211] on input "b." at bounding box center [388, 209] width 1 height 4
radio input "true"
click at [368, 323] on button "Next" at bounding box center [388, 334] width 184 height 45
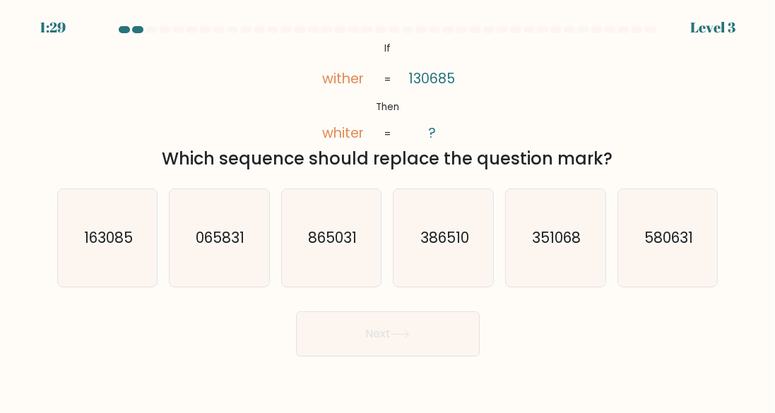
click at [95, 243] on icon "163085" at bounding box center [108, 238] width 98 height 98
click at [388, 211] on input "a. 163085" at bounding box center [388, 209] width 1 height 4
radio input "true"
click at [353, 336] on button "Next" at bounding box center [388, 334] width 184 height 45
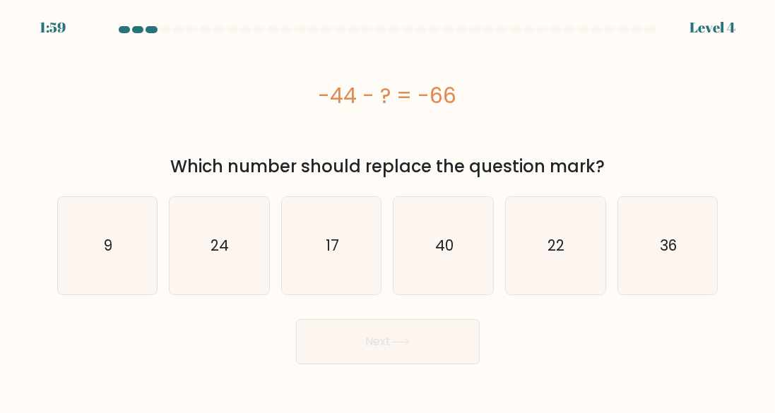
click at [561, 236] on icon "22" at bounding box center [556, 246] width 98 height 98
click at [389, 211] on input "e. 22" at bounding box center [388, 209] width 1 height 4
radio input "true"
click at [439, 324] on button "Next" at bounding box center [388, 341] width 184 height 45
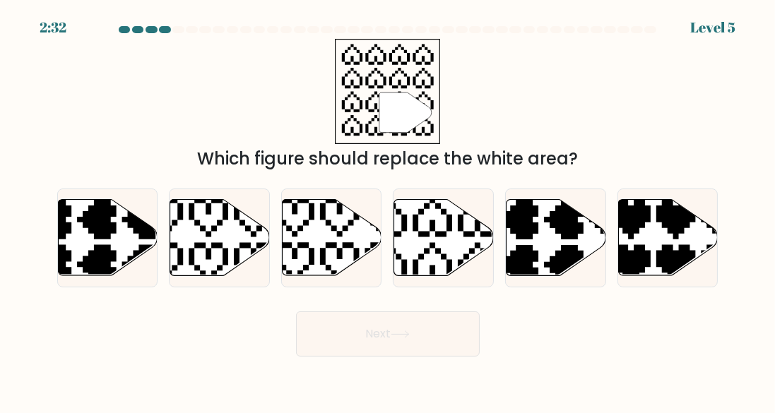
click at [432, 231] on icon at bounding box center [410, 194] width 175 height 175
click at [389, 211] on input "d." at bounding box center [388, 209] width 1 height 4
radio input "true"
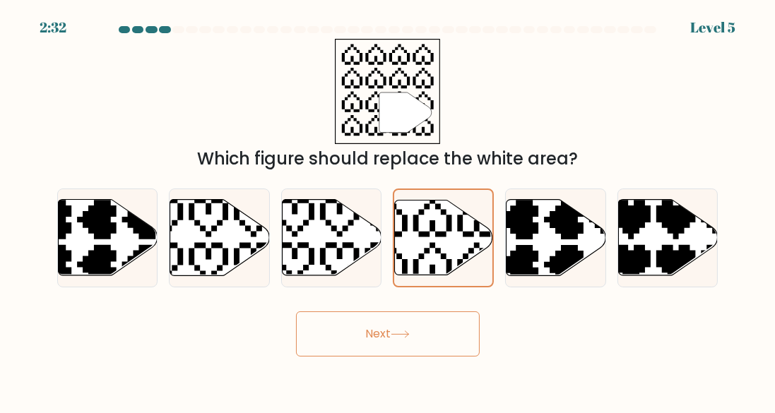
click at [431, 331] on button "Next" at bounding box center [388, 334] width 184 height 45
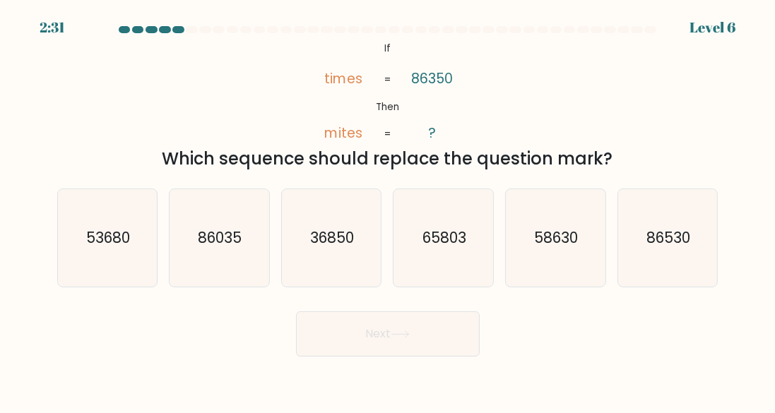
click at [441, 322] on button "Next" at bounding box center [388, 334] width 184 height 45
